Goal: Information Seeking & Learning: Understand process/instructions

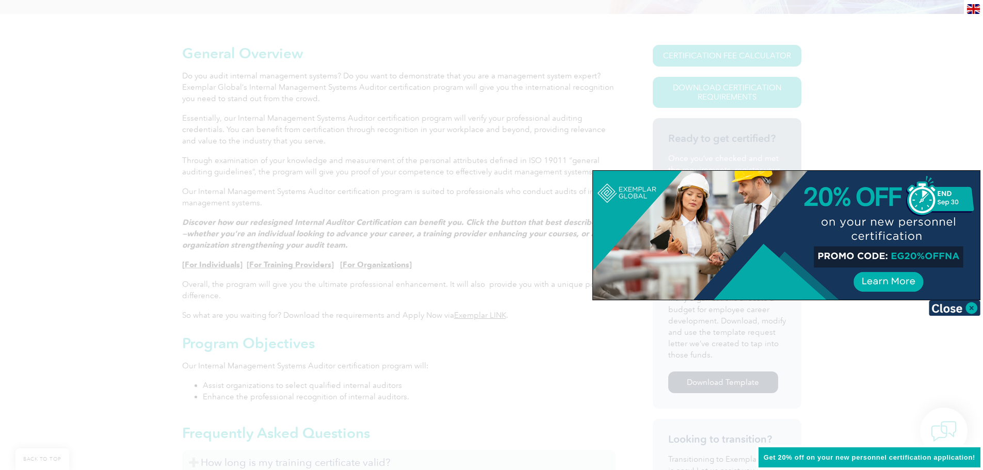
scroll to position [249, 0]
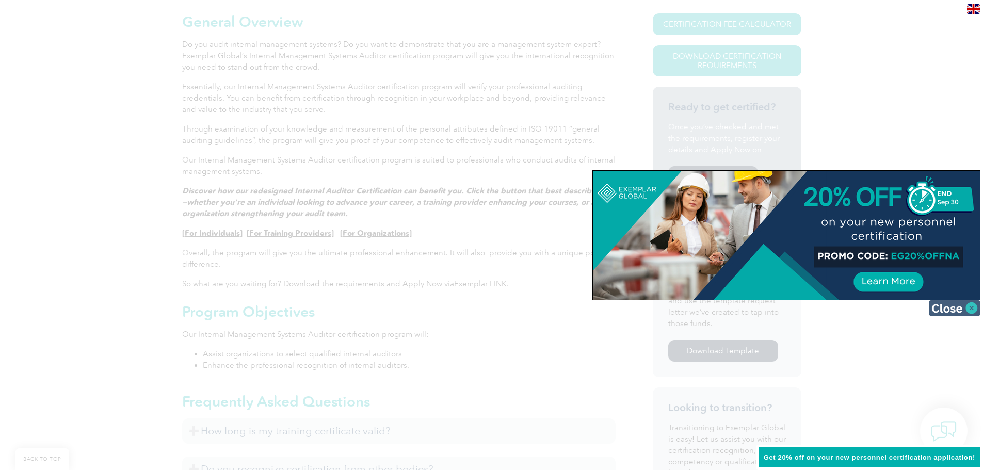
click at [963, 308] on img at bounding box center [955, 307] width 52 height 15
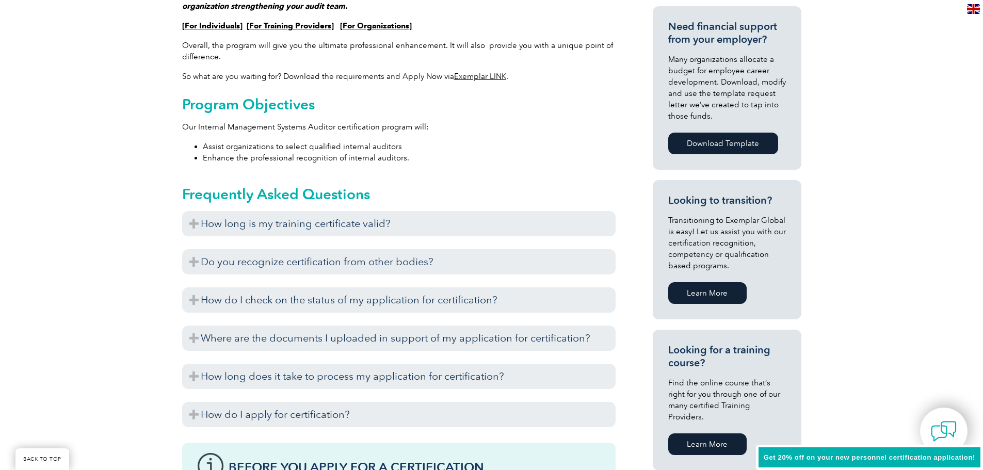
scroll to position [459, 0]
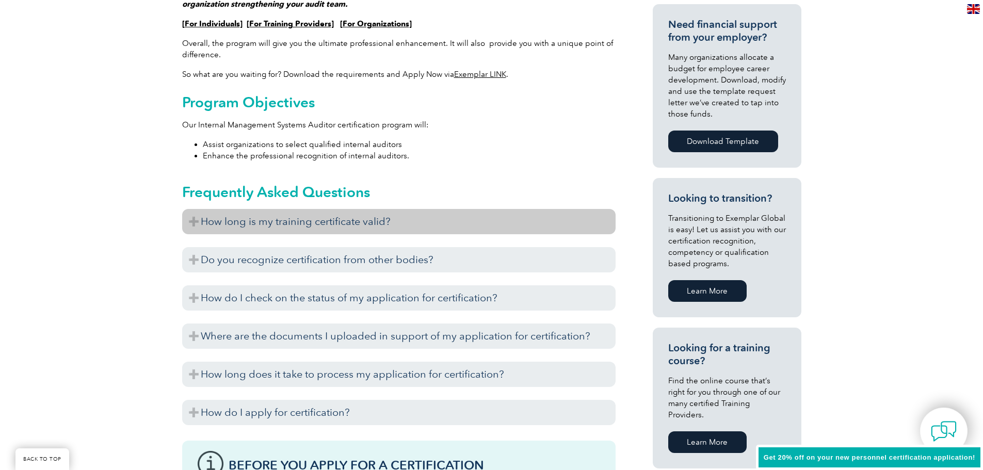
click at [195, 219] on h3 "How long is my training certificate valid?" at bounding box center [398, 221] width 433 height 25
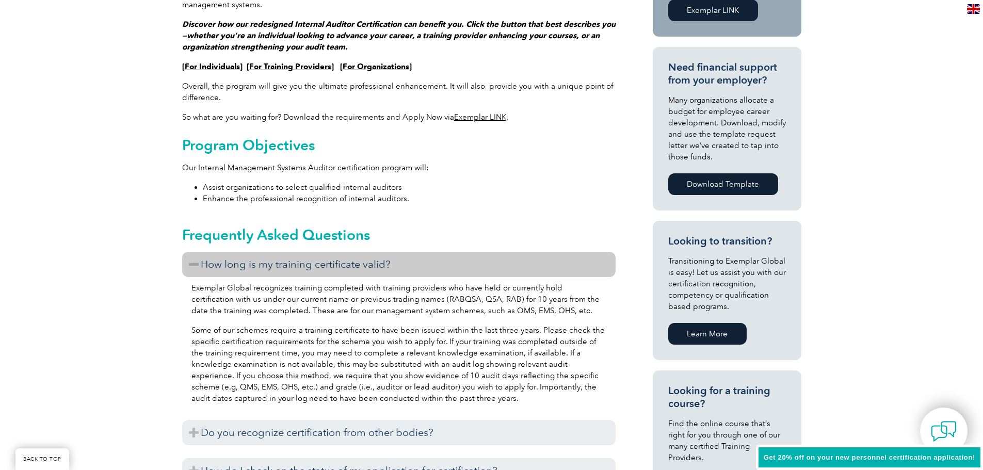
scroll to position [413, 0]
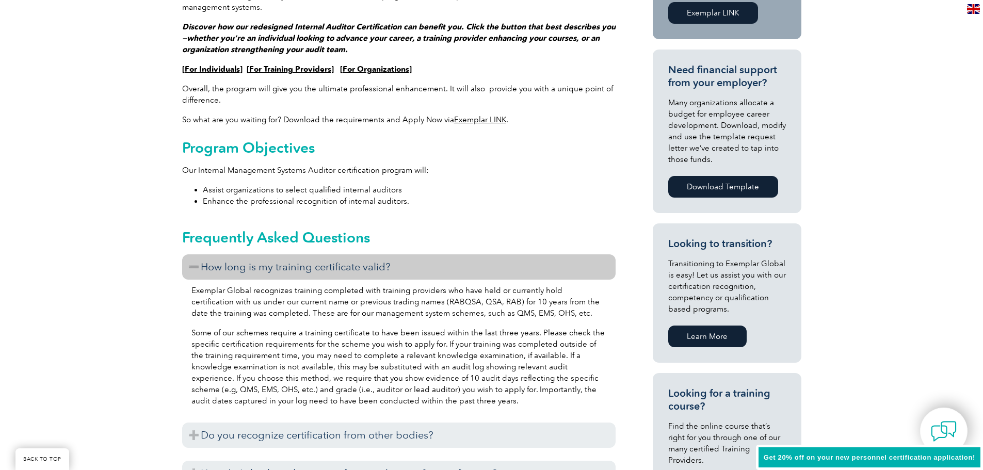
click at [288, 67] on link "For Training Providers" at bounding box center [290, 69] width 82 height 9
click at [215, 68] on link "For Individuals" at bounding box center [212, 69] width 55 height 9
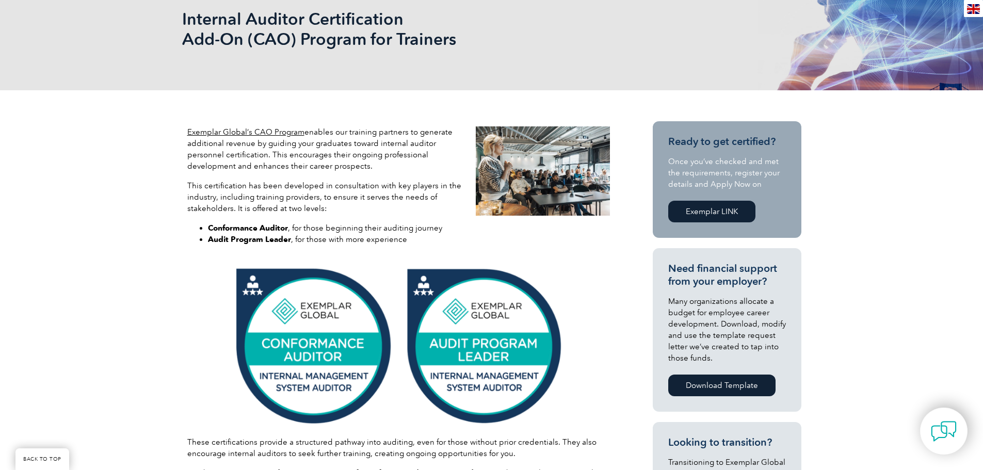
scroll to position [165, 0]
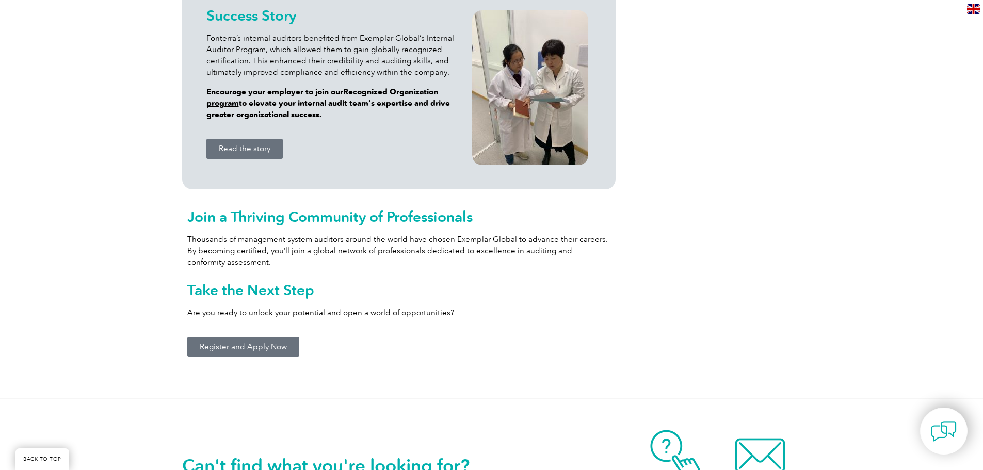
scroll to position [1018, 0]
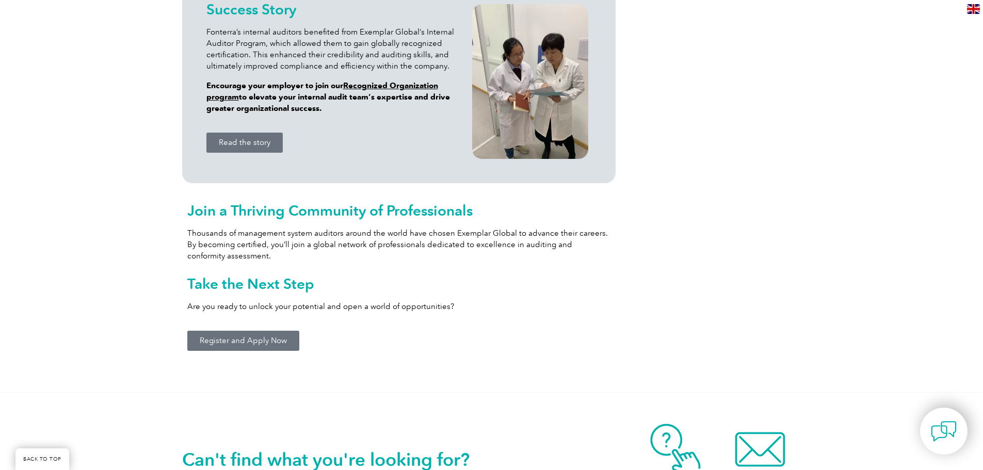
click at [224, 340] on span "Register and Apply Now" at bounding box center [243, 341] width 87 height 8
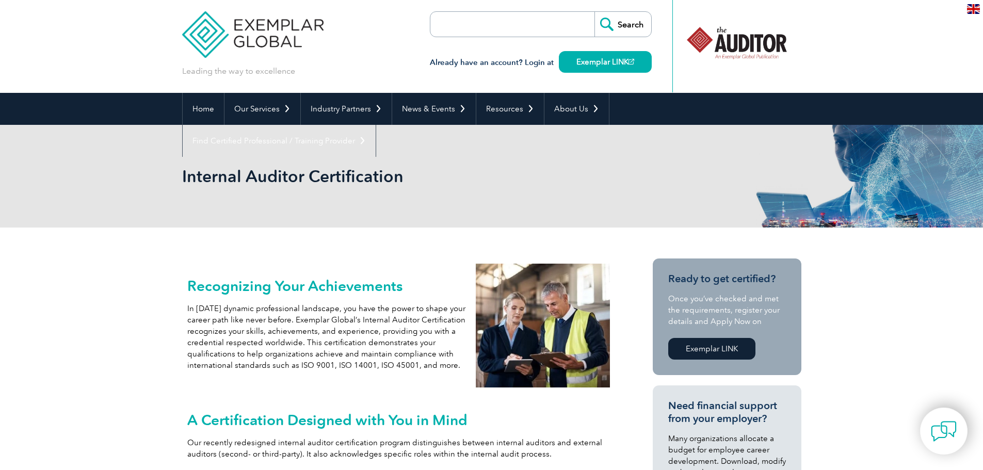
scroll to position [0, 0]
